Goal: Information Seeking & Learning: Learn about a topic

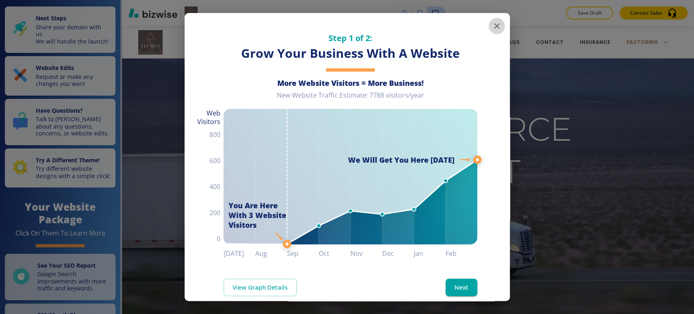
click at [494, 30] on button "button" at bounding box center [496, 26] width 16 height 16
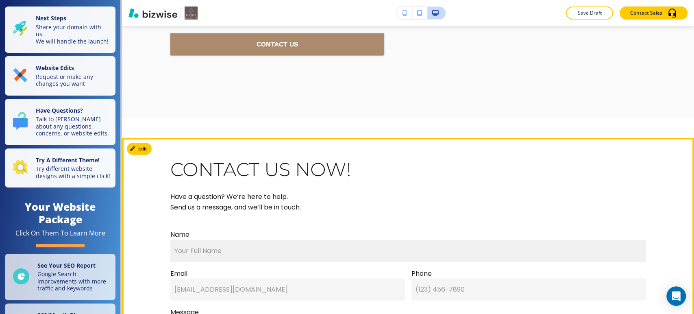
scroll to position [5779, 0]
